Goal: Navigation & Orientation: Find specific page/section

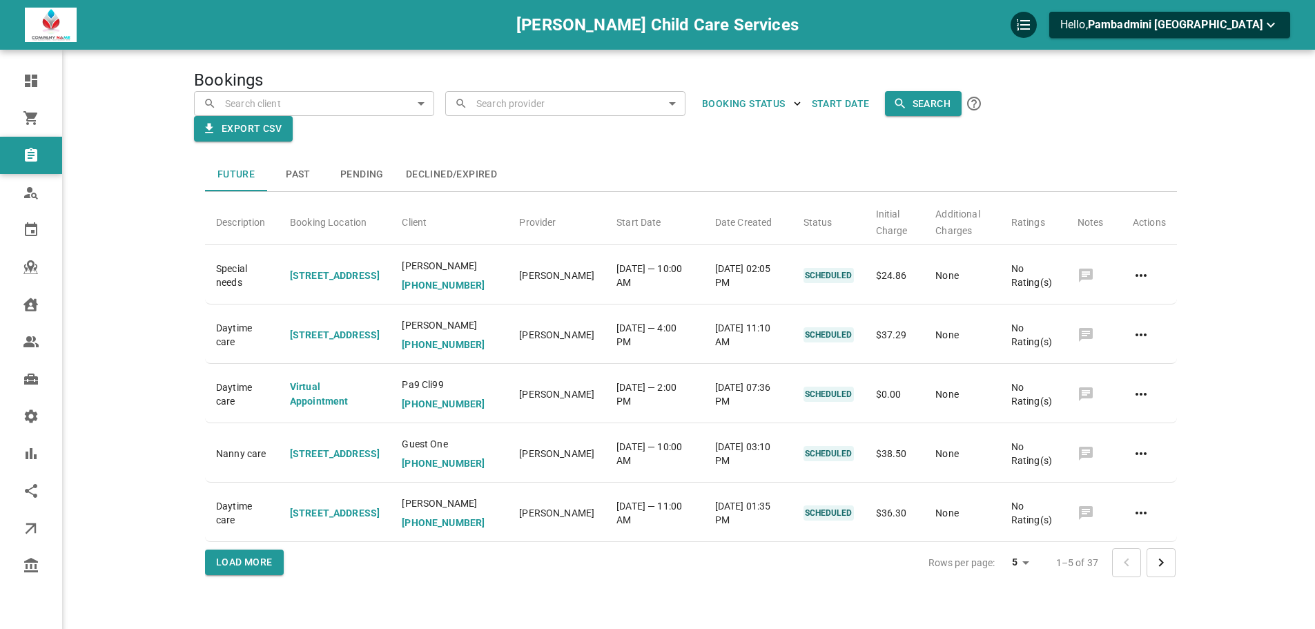
click at [454, 168] on div at bounding box center [657, 314] width 1315 height 629
click at [484, 172] on button "Declined/Expired" at bounding box center [451, 174] width 113 height 33
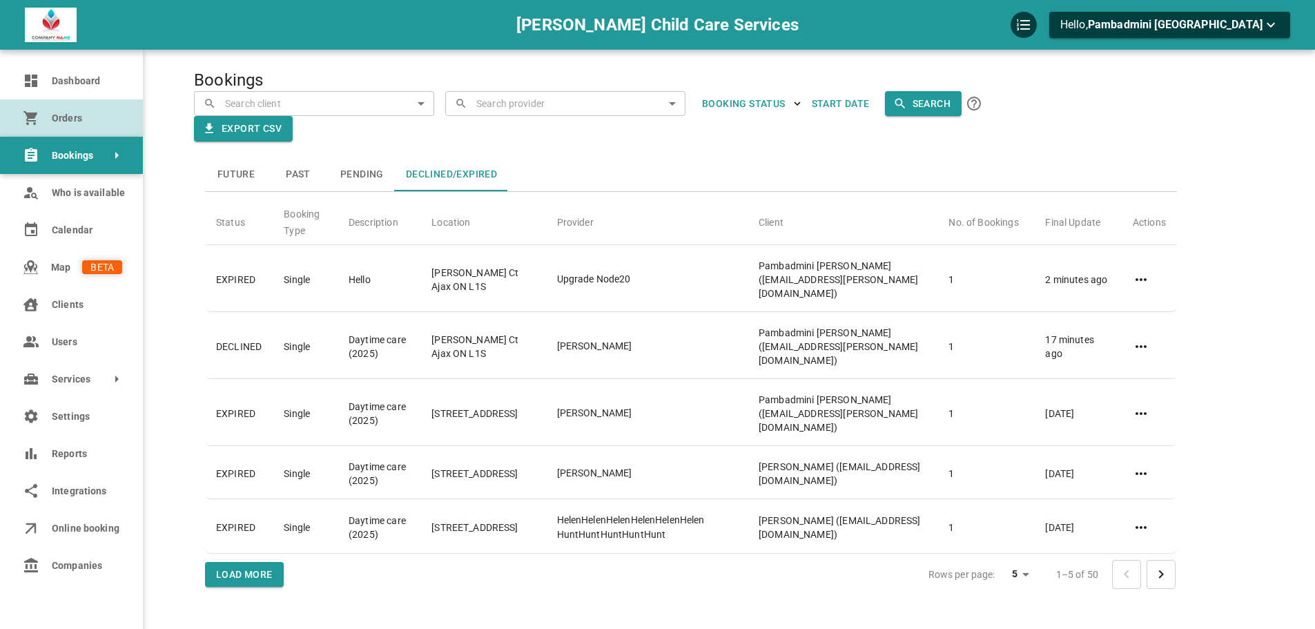
click at [35, 117] on icon at bounding box center [30, 118] width 14 height 14
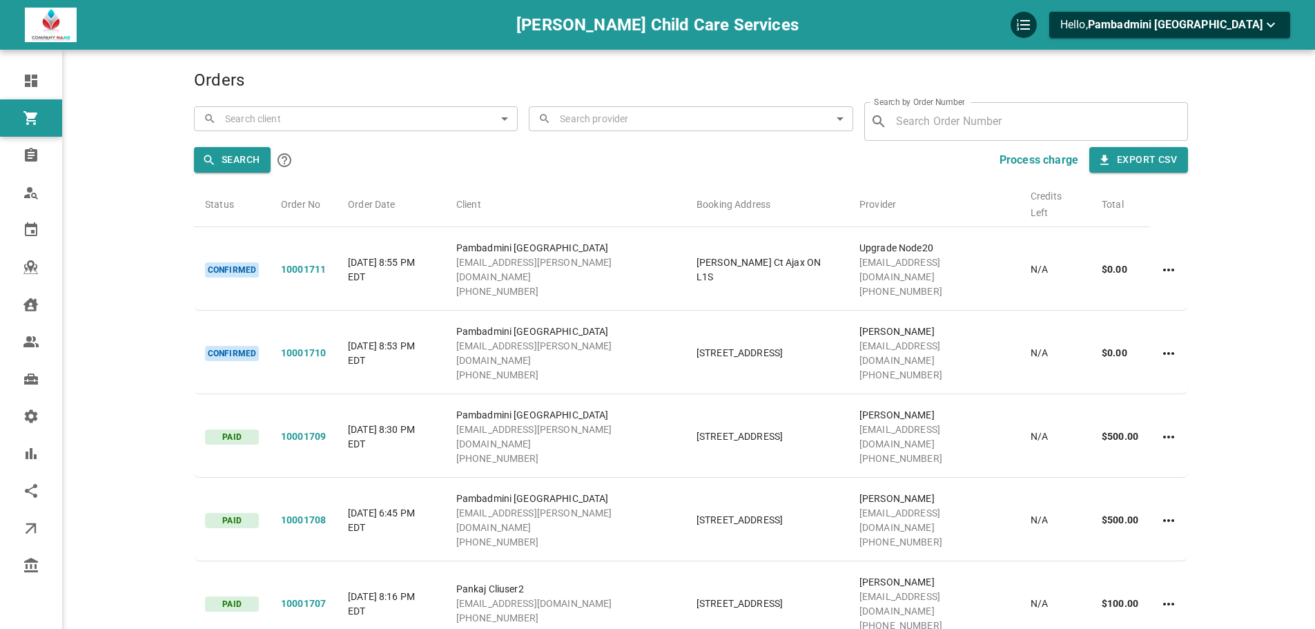
click at [394, 39] on div at bounding box center [236, 25] width 422 height 35
click at [547, 76] on h4 "Orders" at bounding box center [691, 80] width 994 height 21
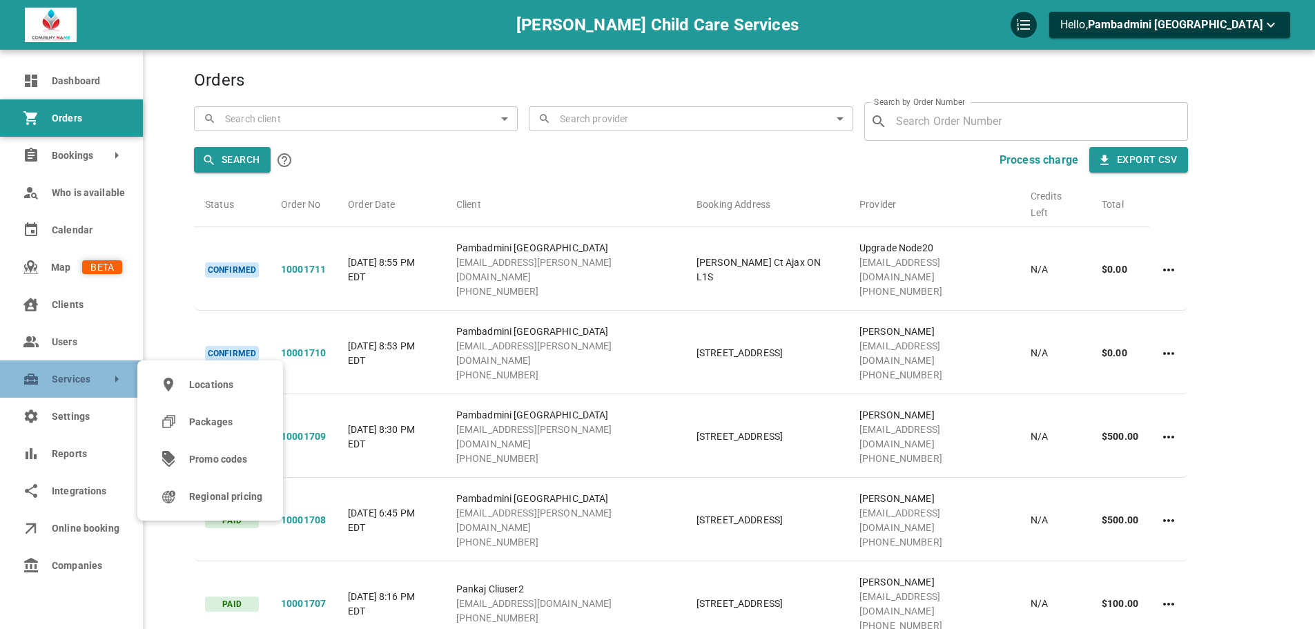
click at [78, 386] on link "Services" at bounding box center [71, 378] width 143 height 37
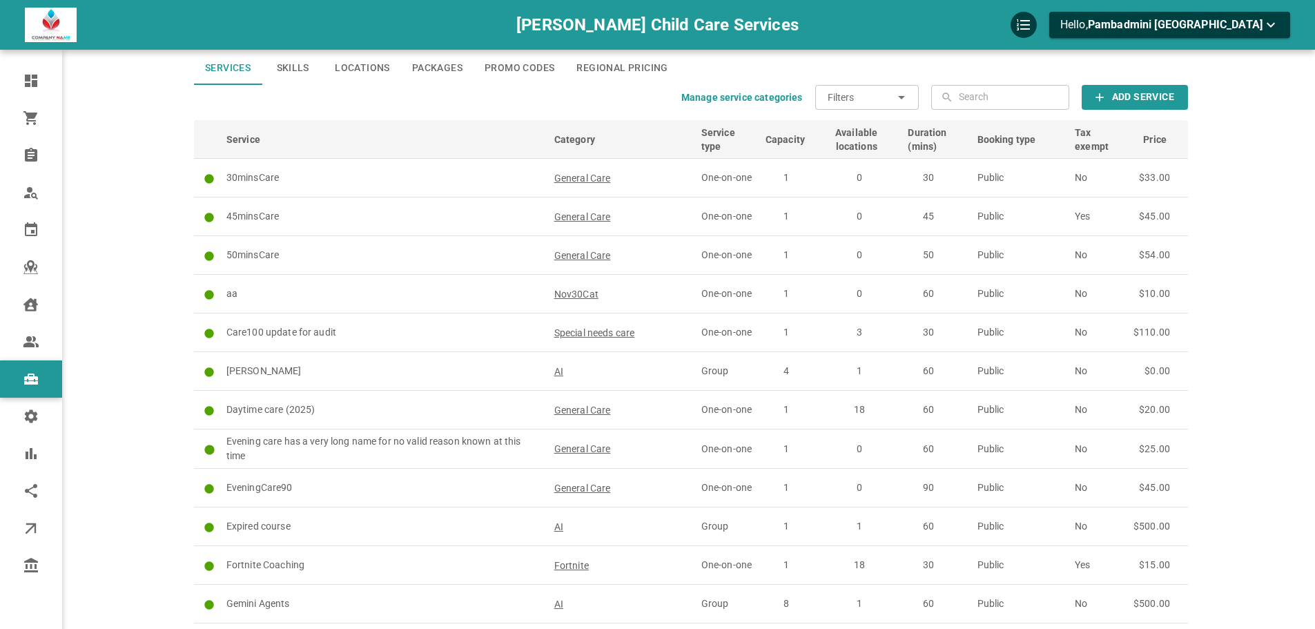
scroll to position [37, 0]
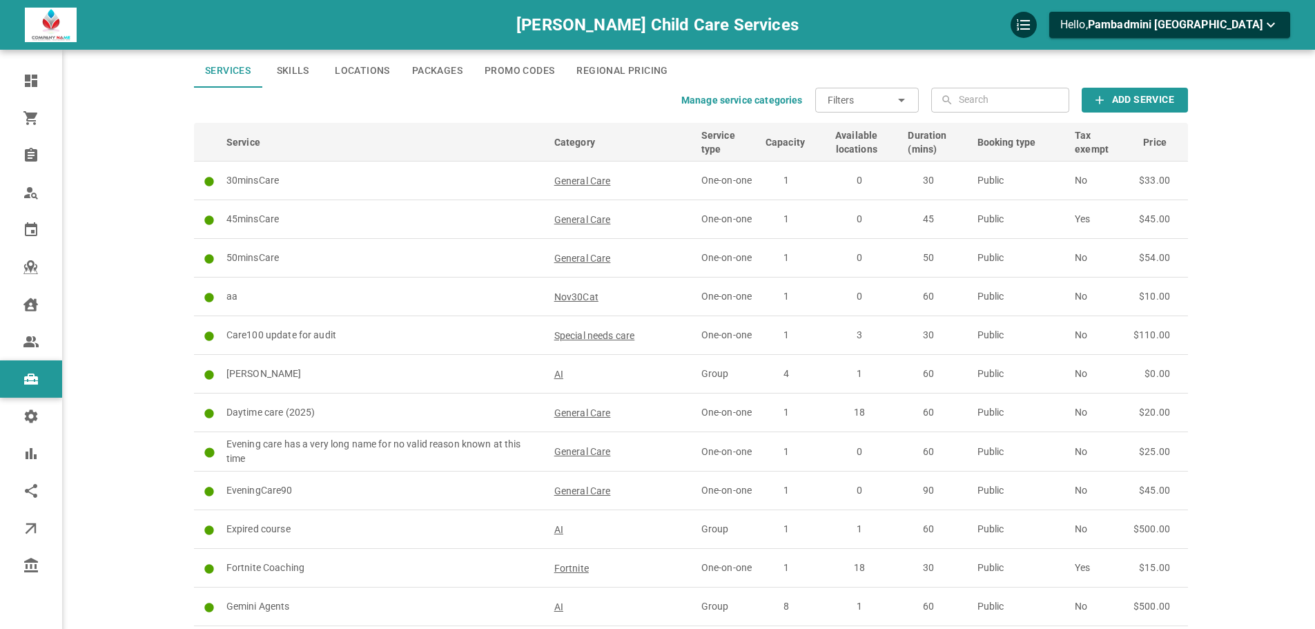
click at [380, 68] on link "Locations" at bounding box center [362, 71] width 77 height 33
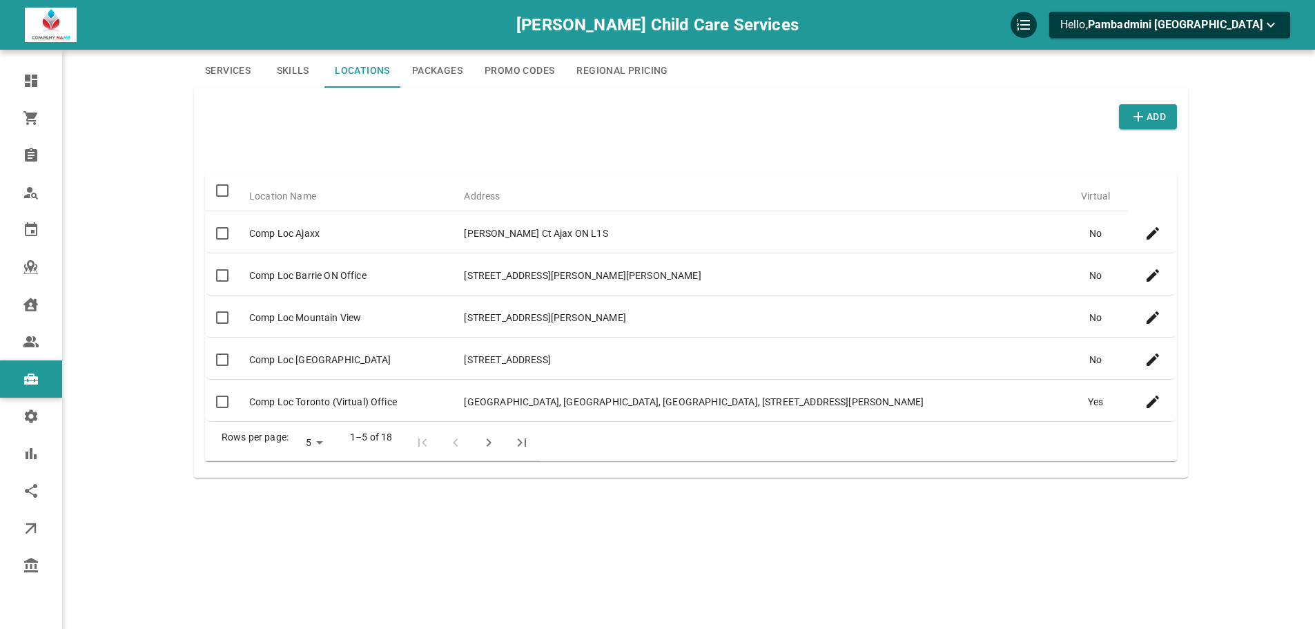
click at [485, 447] on icon "Next Page" at bounding box center [489, 442] width 17 height 17
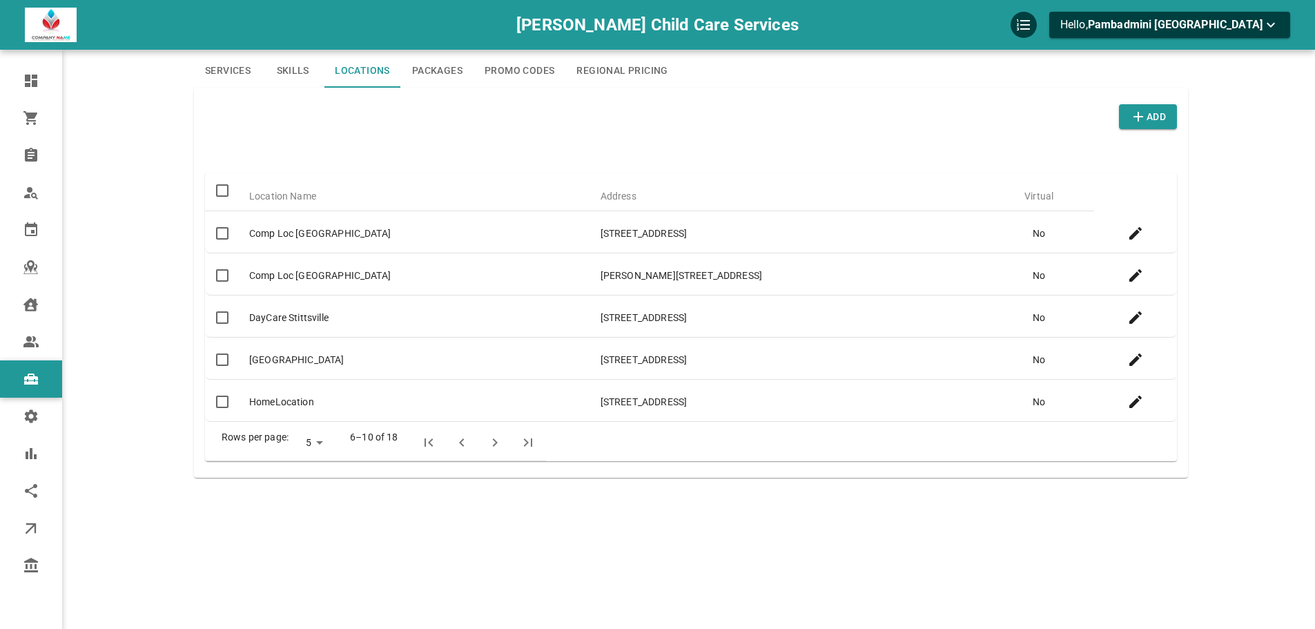
click at [485, 447] on button "Next Page" at bounding box center [494, 442] width 33 height 33
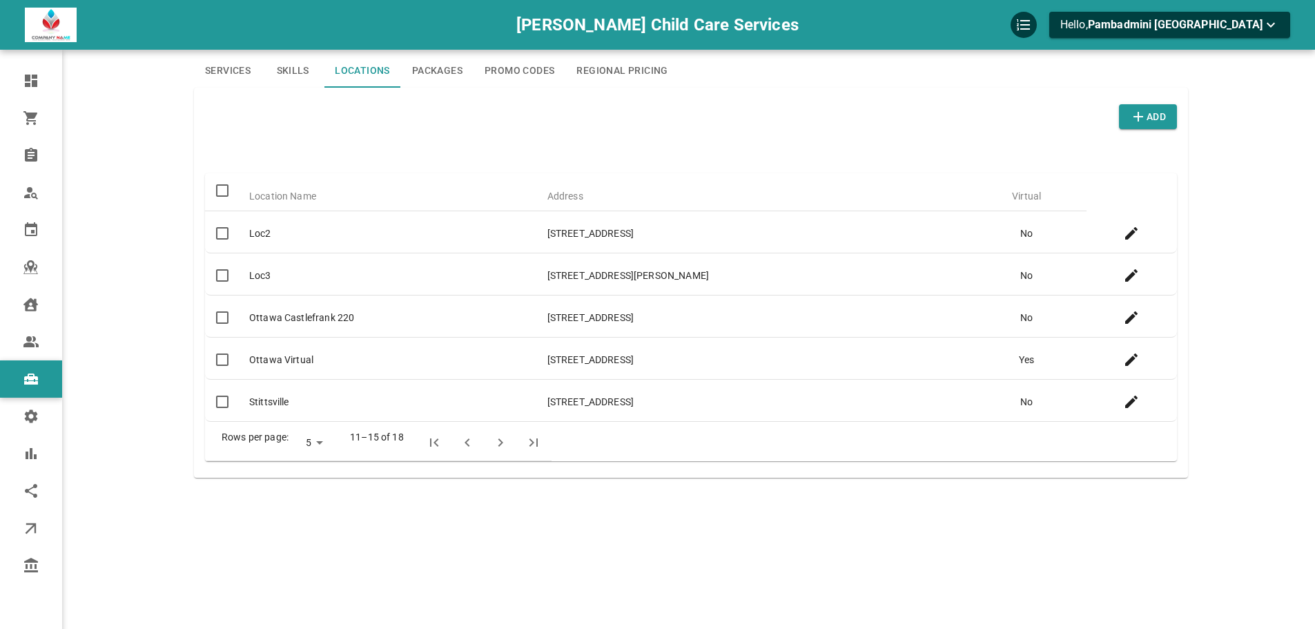
click at [485, 447] on button "Next Page" at bounding box center [500, 442] width 33 height 33
